Goal: Task Accomplishment & Management: Manage account settings

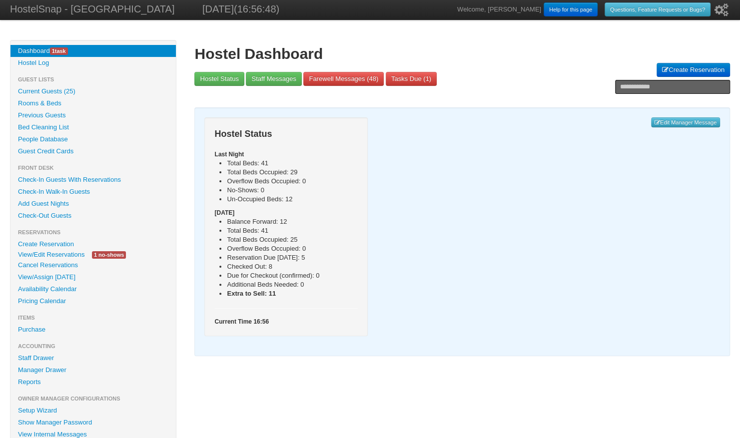
click at [63, 257] on link "View/Edit Reservations" at bounding box center [50, 254] width 81 height 10
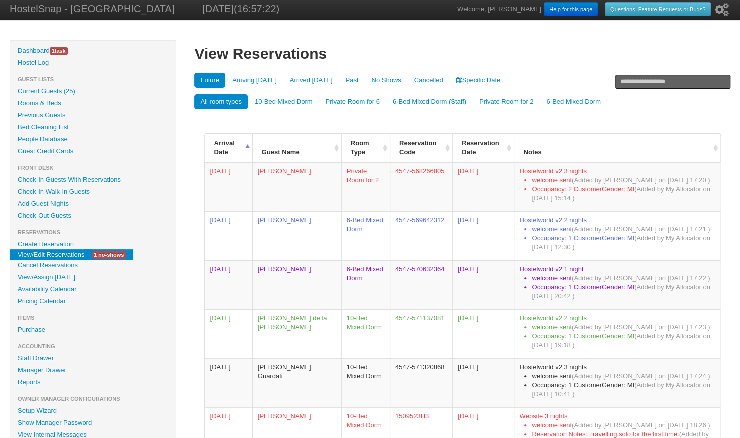
click at [63, 287] on link "Availability Calendar" at bounding box center [92, 289] width 165 height 12
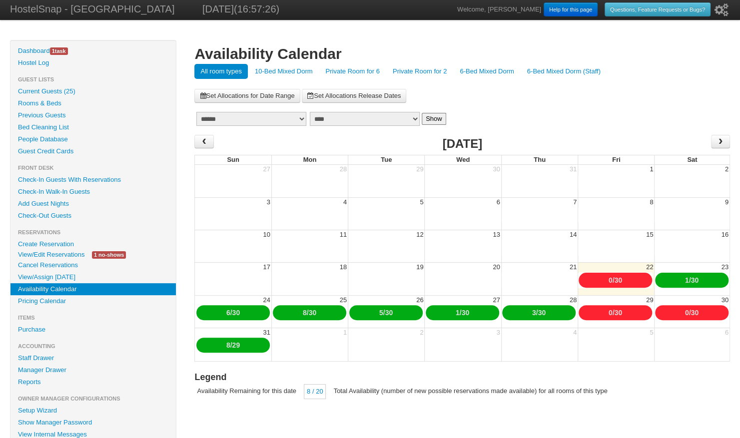
click at [279, 72] on link "10-Bed Mixed Dorm" at bounding box center [284, 71] width 70 height 15
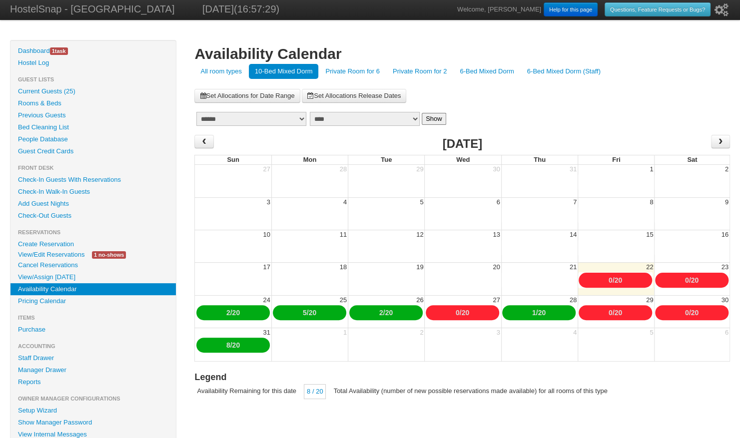
click at [350, 68] on link "Private Room for 6" at bounding box center [352, 71] width 66 height 15
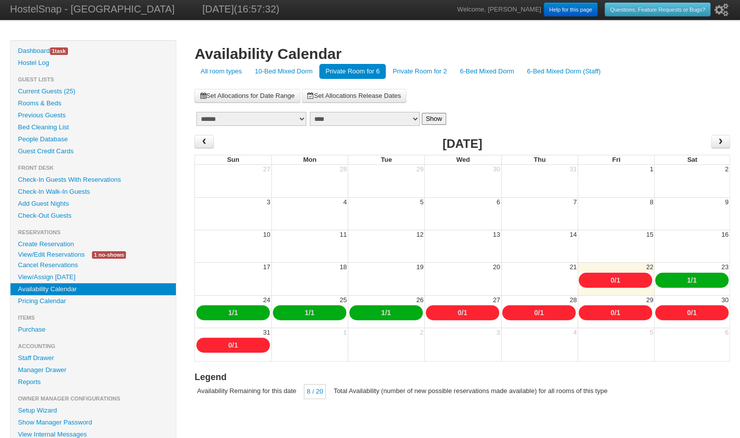
click at [415, 72] on link "Private Room for 2" at bounding box center [420, 71] width 66 height 15
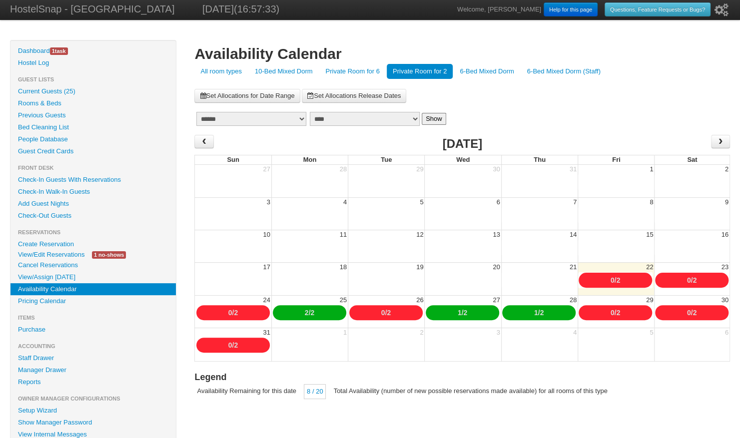
click at [481, 70] on link "6-Bed Mixed Dorm" at bounding box center [487, 71] width 66 height 15
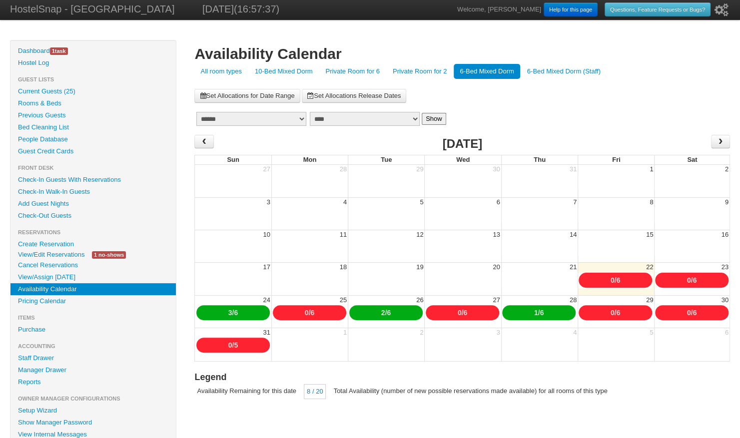
click at [224, 70] on link "All room types" at bounding box center [220, 71] width 53 height 15
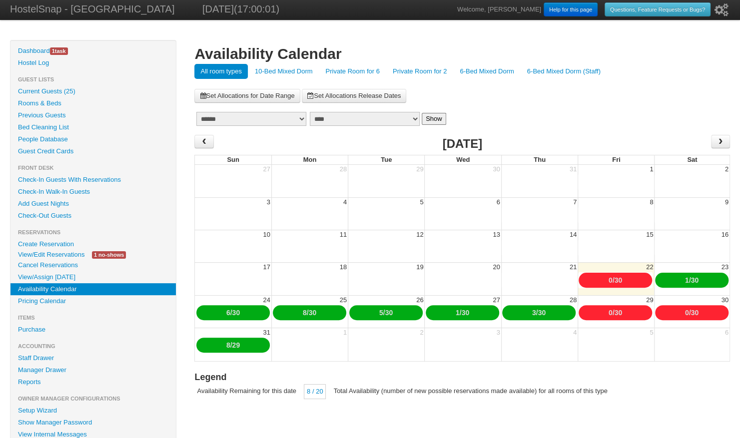
click at [365, 73] on link "Private Room for 6" at bounding box center [352, 71] width 66 height 15
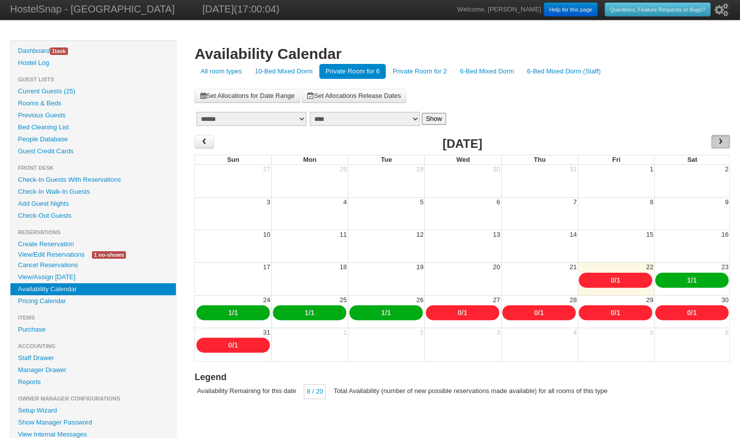
click at [727, 139] on span "›" at bounding box center [720, 141] width 19 height 13
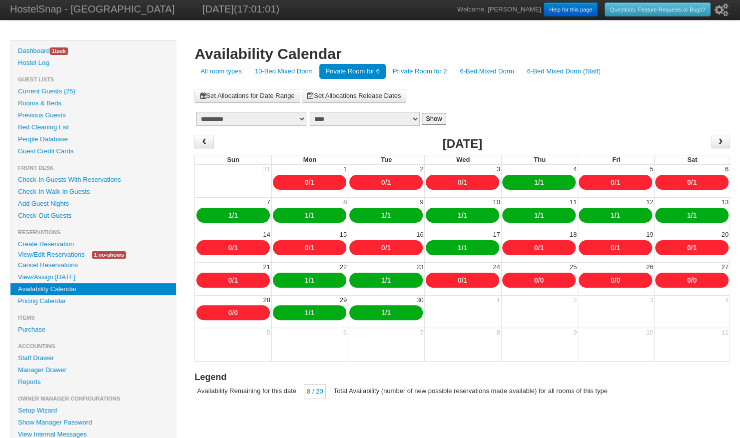
click at [544, 183] on link "1" at bounding box center [542, 182] width 4 height 8
type input "*"
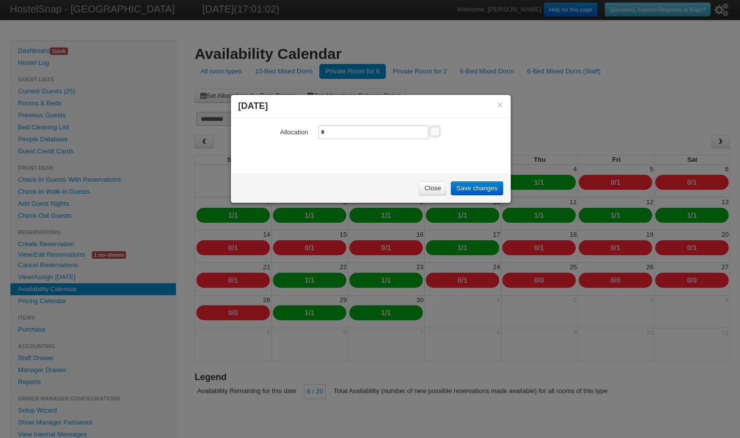
click at [343, 131] on input "*" at bounding box center [373, 132] width 110 height 14
type input "*"
click at [468, 190] on link "Save changes" at bounding box center [477, 188] width 52 height 14
